Goal: Transaction & Acquisition: Register for event/course

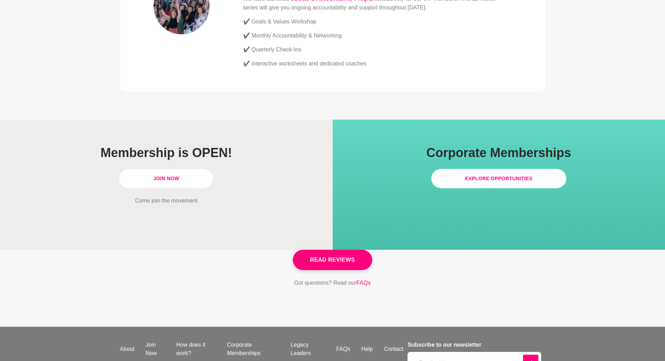
scroll to position [1923, 0]
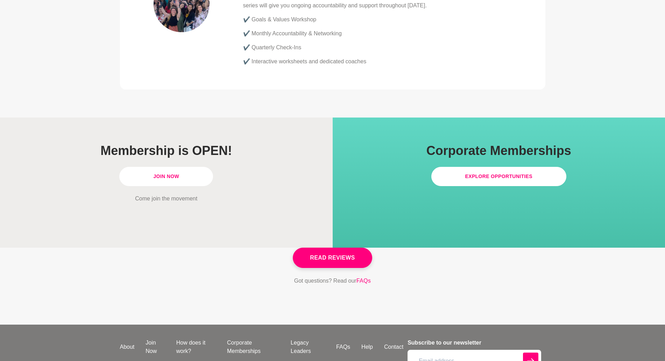
click at [183, 167] on link "Join Now" at bounding box center [166, 176] width 94 height 19
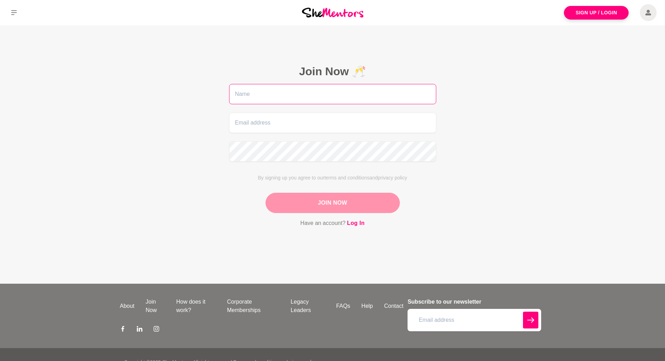
click at [353, 94] on input "text" at bounding box center [332, 94] width 207 height 20
type input "[PERSON_NAME]"
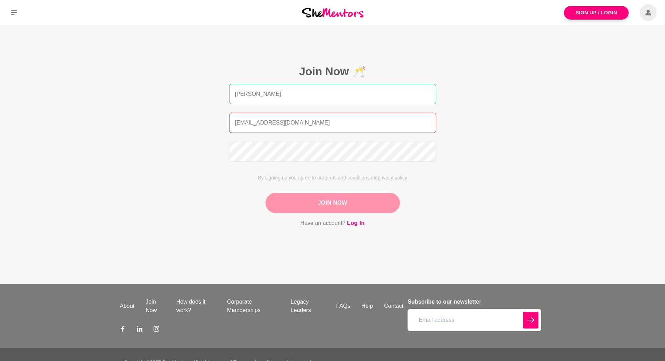
type input "[EMAIL_ADDRESS][DOMAIN_NAME]"
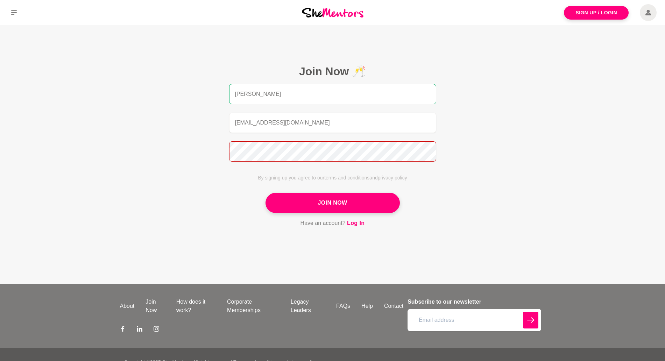
click at [266, 193] on button "Join Now" at bounding box center [333, 203] width 134 height 20
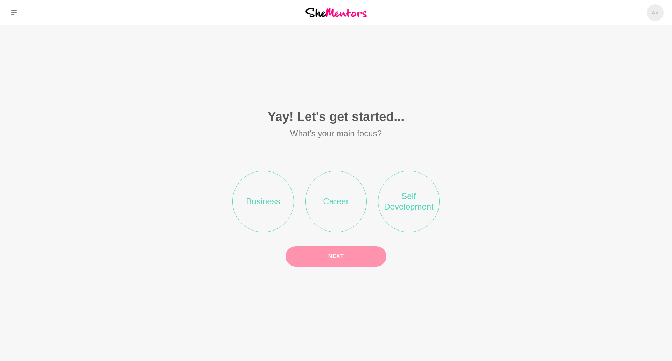
click at [353, 196] on li "Career" at bounding box center [336, 202] width 62 height 62
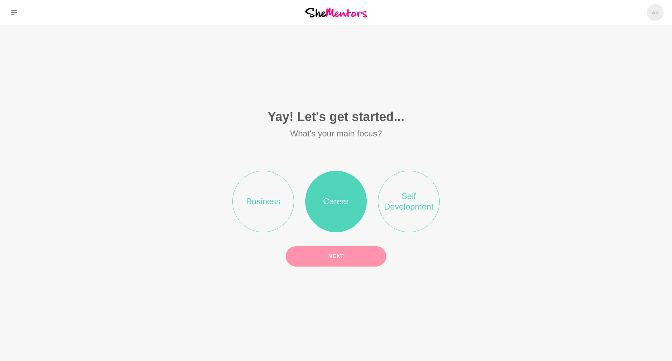
click at [350, 260] on button "Next" at bounding box center [335, 256] width 101 height 20
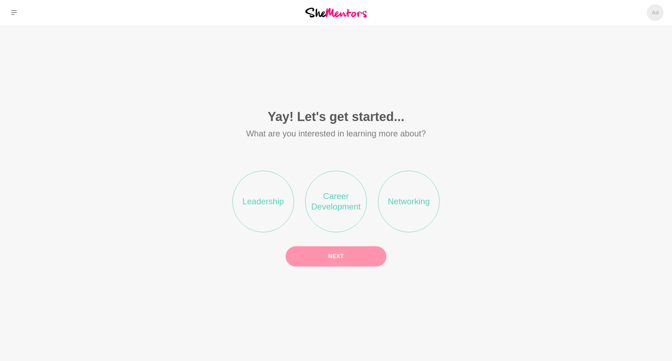
click at [341, 185] on li "Career Development" at bounding box center [336, 202] width 62 height 62
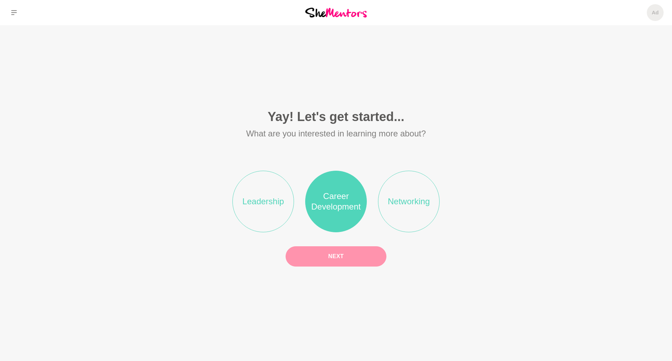
click at [353, 256] on button "Next" at bounding box center [335, 256] width 101 height 20
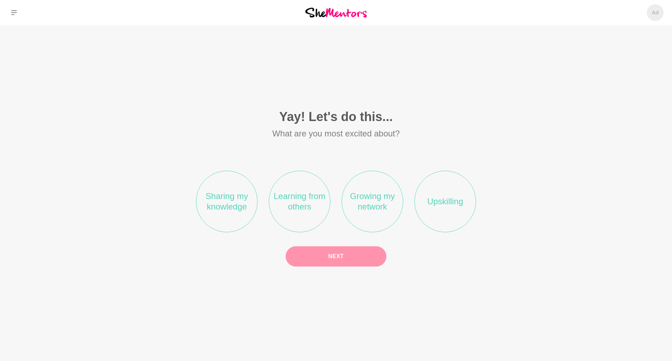
click at [377, 187] on li "Growing my network" at bounding box center [372, 202] width 62 height 62
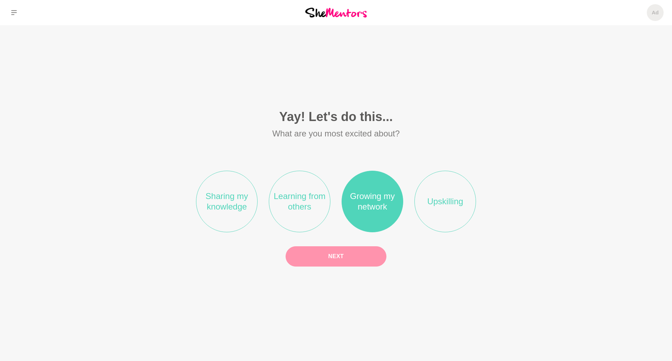
click at [347, 258] on button "Next" at bounding box center [335, 256] width 101 height 20
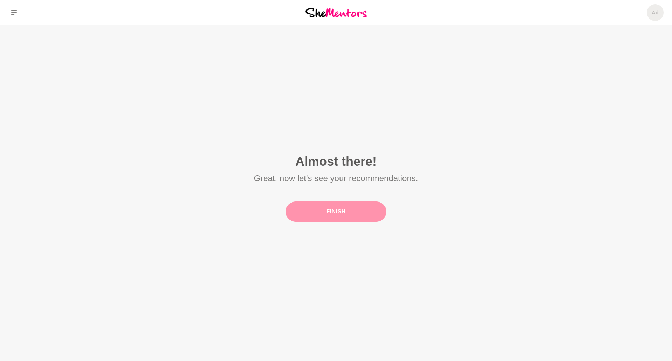
click at [353, 219] on button "Finish" at bounding box center [335, 211] width 101 height 20
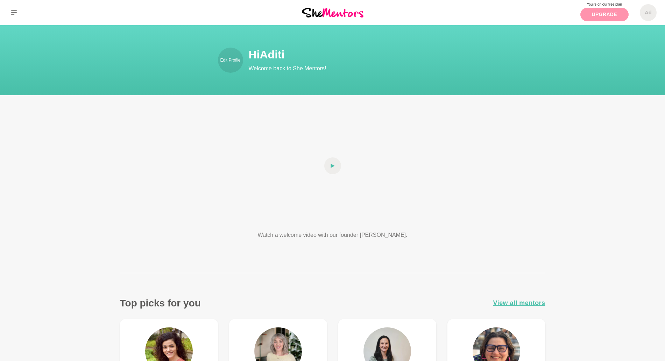
click at [588, 18] on link "Upgrade" at bounding box center [604, 15] width 48 height 14
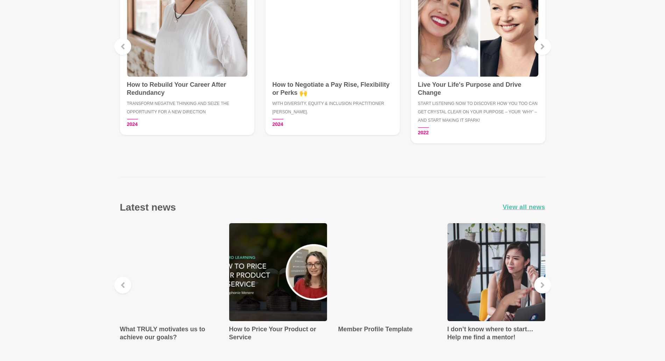
scroll to position [1137, 0]
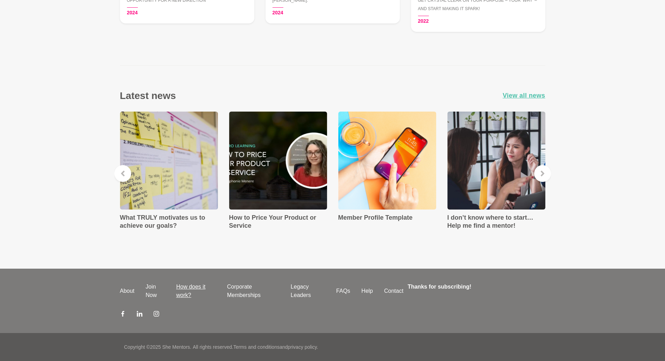
click at [185, 294] on link "How does it work?" at bounding box center [196, 291] width 51 height 17
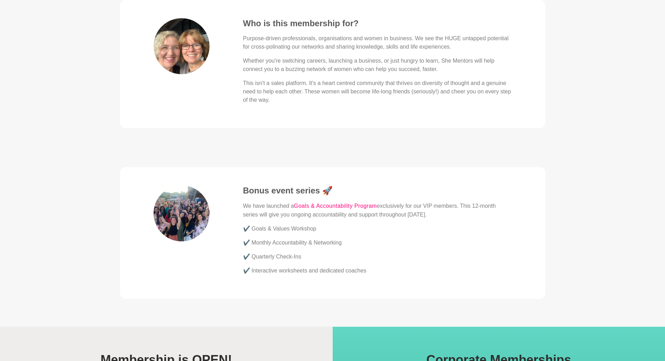
scroll to position [1714, 0]
